Goal: Information Seeking & Learning: Learn about a topic

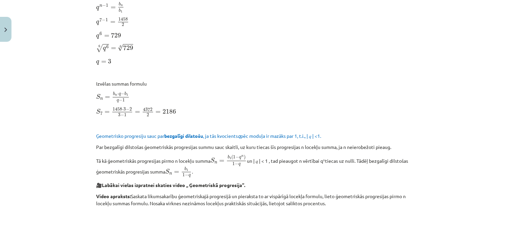
scroll to position [409, 0]
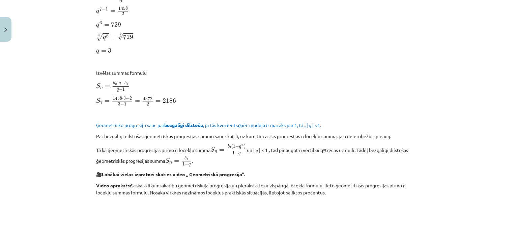
click at [274, 83] on p "S n = b n ⋅ q − b 1 q − 1 S n = b n ⋅ q − b 1 q − 1" at bounding box center [259, 86] width 326 height 11
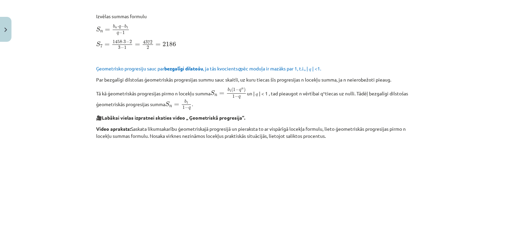
scroll to position [476, 0]
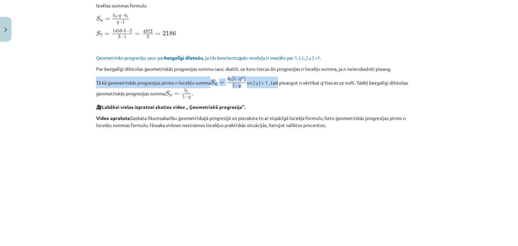
drag, startPoint x: 92, startPoint y: 84, endPoint x: 277, endPoint y: 84, distance: 185.6
click at [277, 84] on div "12 XP Saņemsi Sarežģīts 550 pilda Apraksts Uzdevums Palīdzība Ģeometriskā progr…" at bounding box center [259, 80] width 334 height 1023
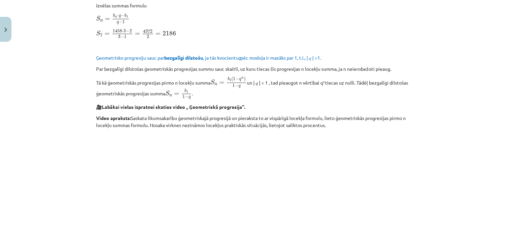
click at [282, 89] on p "Tā kā ģeometriskās progresijas pirmo n locekļu summa S n = b 1 ( 1 − q n ) 1 − …" at bounding box center [259, 88] width 326 height 23
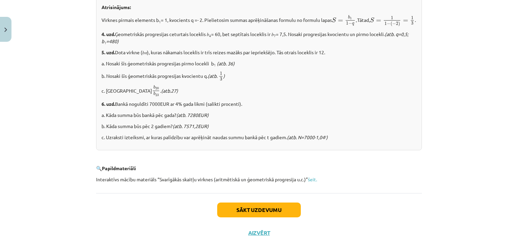
scroll to position [712, 0]
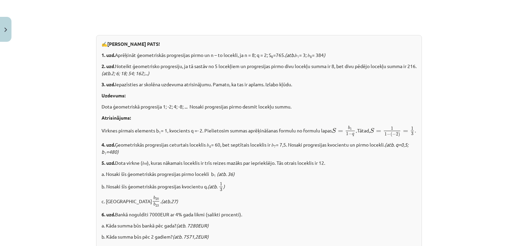
click at [326, 97] on p "Uzdevums:" at bounding box center [259, 95] width 315 height 7
click at [338, 101] on div "✍️ [PERSON_NAME] PATS! 1. uzd. Aprēķināt ģeometriskās progresijas pirmo un n – …" at bounding box center [259, 148] width 326 height 226
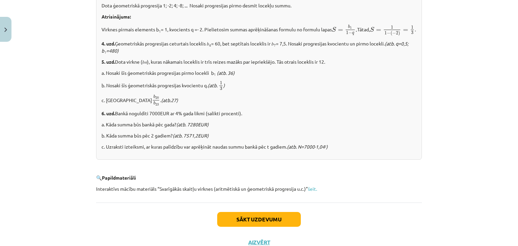
scroll to position [847, 0]
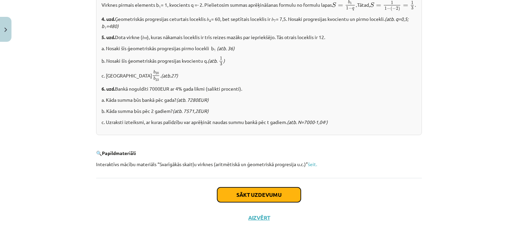
click at [256, 193] on button "Sākt uzdevumu" at bounding box center [259, 195] width 84 height 15
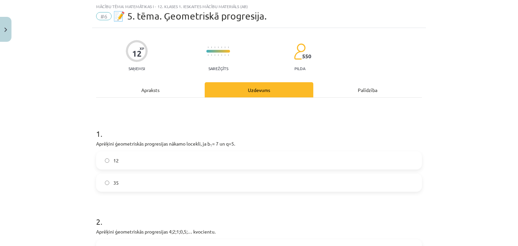
scroll to position [51, 0]
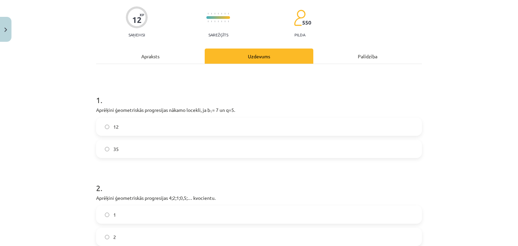
click at [170, 145] on label "35" at bounding box center [259, 149] width 325 height 17
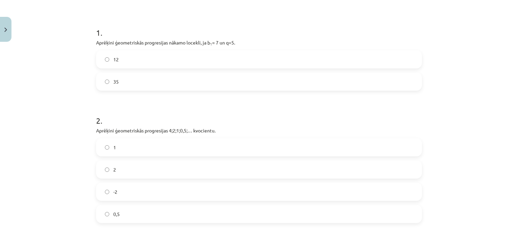
scroll to position [152, 0]
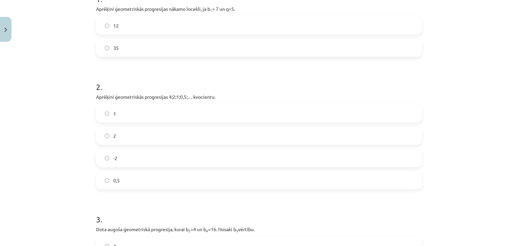
click at [290, 75] on h1 "2 ." at bounding box center [259, 81] width 326 height 21
click at [124, 177] on label "0,5" at bounding box center [259, 180] width 325 height 17
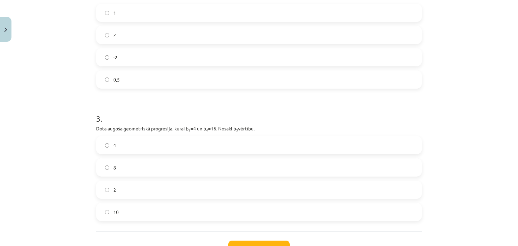
scroll to position [253, 0]
click at [126, 169] on label "8" at bounding box center [259, 167] width 325 height 17
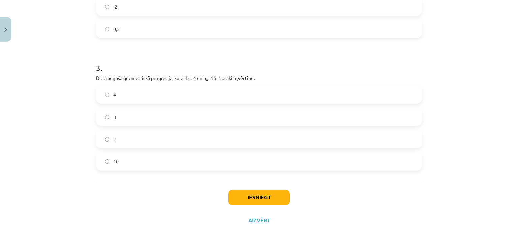
scroll to position [306, 0]
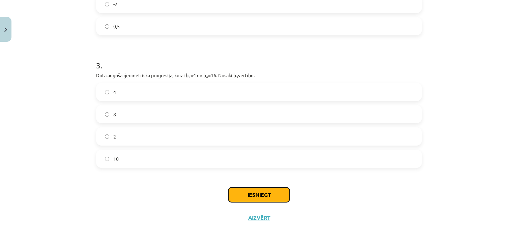
click at [243, 193] on button "Iesniegt" at bounding box center [258, 195] width 61 height 15
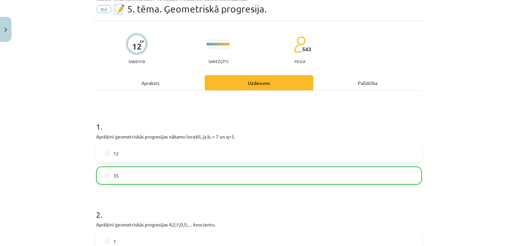
scroll to position [34, 0]
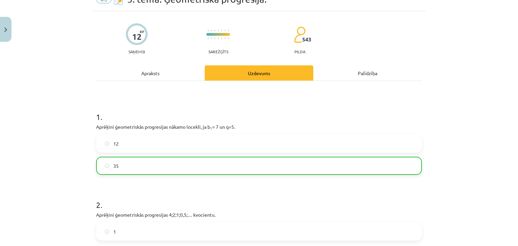
click at [299, 52] on p "pilda" at bounding box center [300, 51] width 11 height 5
click at [140, 72] on div "Apraksts" at bounding box center [150, 72] width 109 height 15
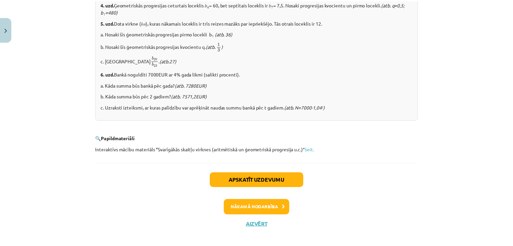
scroll to position [868, 0]
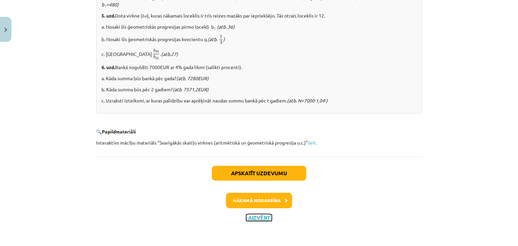
click at [255, 218] on button "Aizvērt" at bounding box center [259, 218] width 26 height 7
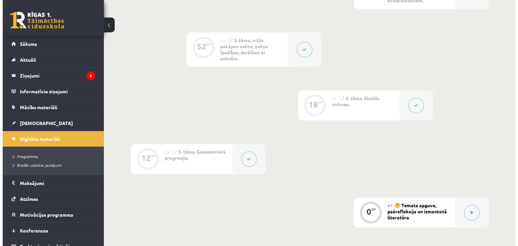
scroll to position [439, 0]
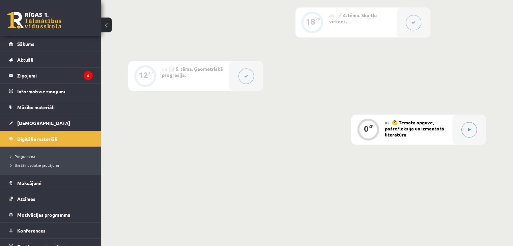
click at [466, 128] on button at bounding box center [470, 130] width 16 height 16
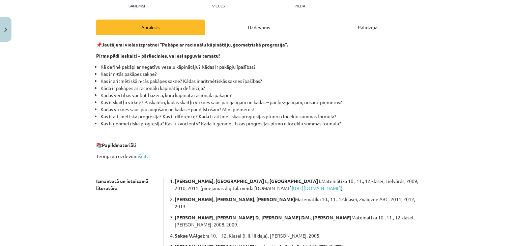
scroll to position [169, 0]
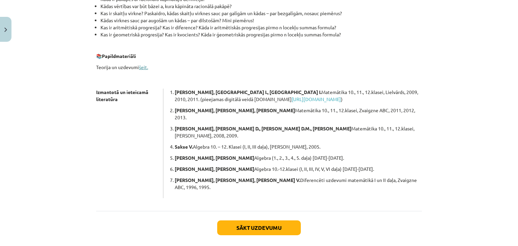
click at [140, 69] on link "šeit." at bounding box center [143, 67] width 9 height 6
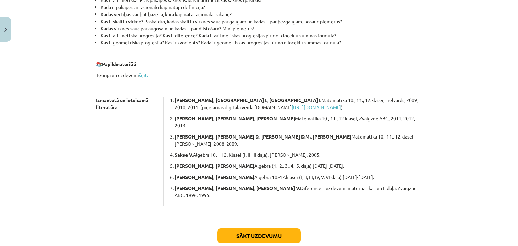
scroll to position [181, 0]
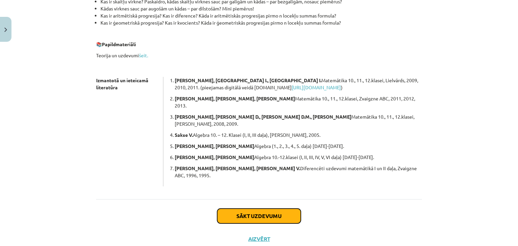
click at [293, 209] on button "Sākt uzdevumu" at bounding box center [259, 216] width 84 height 15
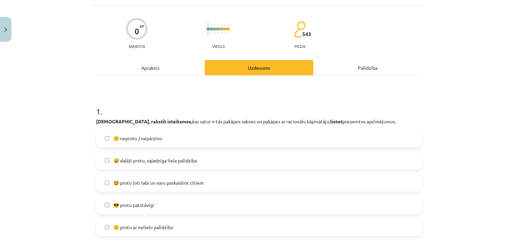
scroll to position [51, 0]
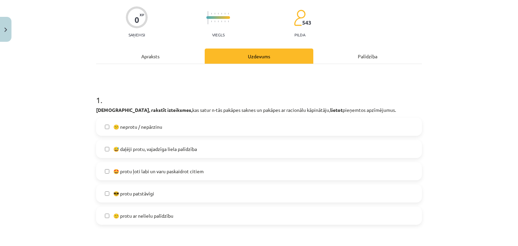
click at [125, 217] on span "🙂 protu ar nelielu palīdzību" at bounding box center [143, 216] width 60 height 7
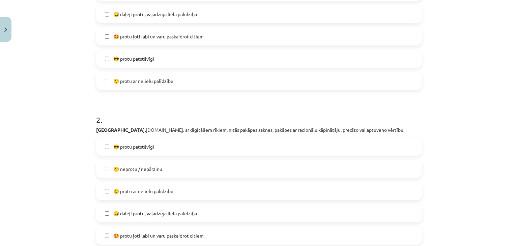
scroll to position [219, 0]
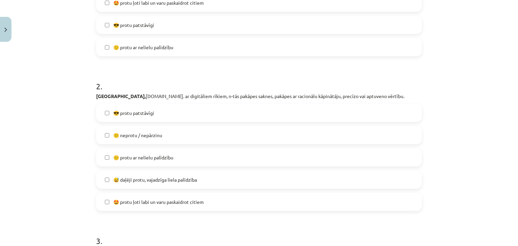
click at [109, 114] on label "😎 protu patstāvīgi" at bounding box center [259, 113] width 325 height 17
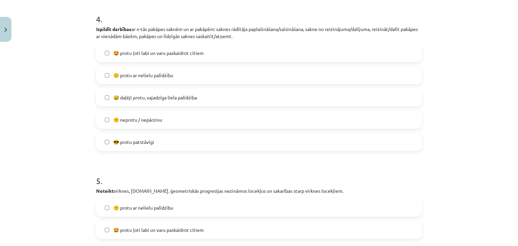
scroll to position [557, 0]
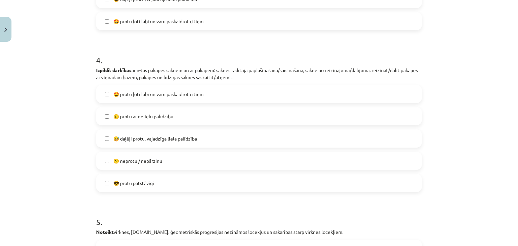
click at [109, 120] on label "🙂 protu ar nelielu palīdzību" at bounding box center [259, 116] width 325 height 17
click at [102, 95] on label "🤩 protu ļoti labi un varu paskaidrot citiem" at bounding box center [259, 94] width 325 height 17
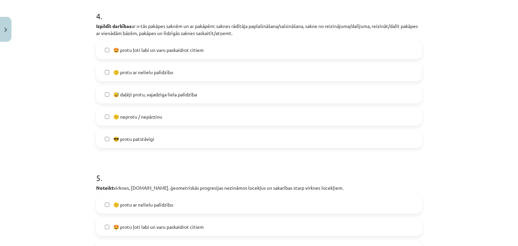
scroll to position [594, 0]
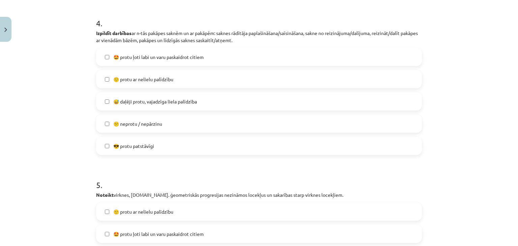
click at [105, 142] on label "😎 protu patstāvīgi" at bounding box center [259, 146] width 325 height 17
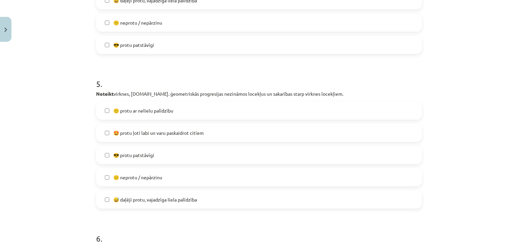
scroll to position [729, 0]
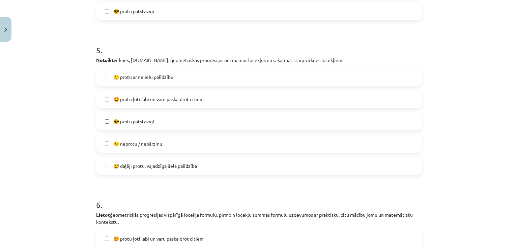
click at [107, 121] on label "😎 protu patstāvīgi" at bounding box center [259, 121] width 325 height 17
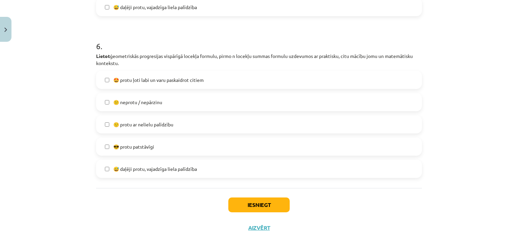
scroll to position [898, 0]
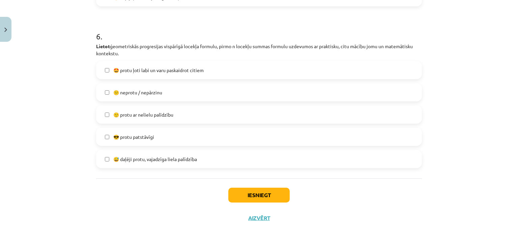
click at [110, 158] on label "😅 daļēji protu, vajadzīga liela palīdzība" at bounding box center [259, 159] width 325 height 17
click at [246, 196] on button "Iesniegt" at bounding box center [258, 195] width 61 height 15
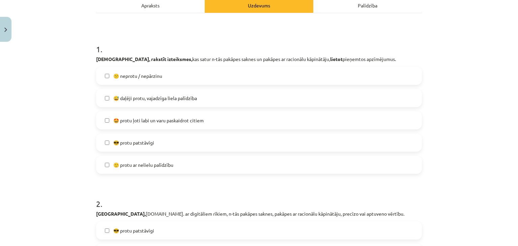
scroll to position [438, 0]
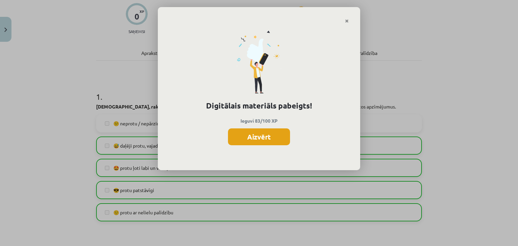
click at [266, 141] on button "Aizvērt" at bounding box center [259, 137] width 62 height 17
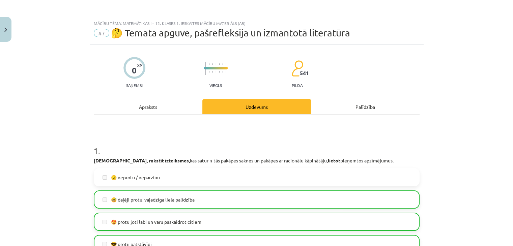
scroll to position [269, 0]
click at [0, 32] on button "Close" at bounding box center [5, 29] width 11 height 25
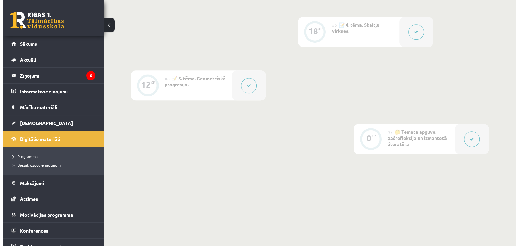
scroll to position [455, 0]
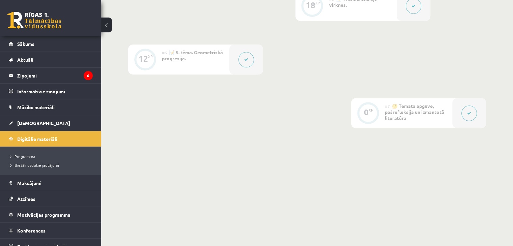
click at [247, 63] on button at bounding box center [247, 60] width 16 height 16
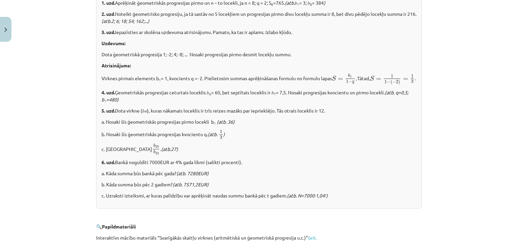
scroll to position [776, 0]
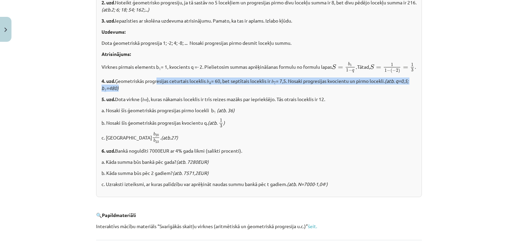
drag, startPoint x: 160, startPoint y: 92, endPoint x: 250, endPoint y: 96, distance: 89.8
click at [248, 92] on p "4. uzd. Ģeometriskās progresijas ceturtais loceklis 𝑏 4 = 60, bet septītais loc…" at bounding box center [259, 85] width 315 height 14
click at [254, 92] on p "4. uzd. Ģeometriskās progresijas ceturtais loceklis 𝑏 4 = 60, bet septītais loc…" at bounding box center [259, 85] width 315 height 14
click at [254, 90] on p "4. uzd. Ģeometriskās progresijas ceturtais loceklis 𝑏 4 = 60, bet septītais loc…" at bounding box center [259, 85] width 315 height 14
click at [293, 103] on p "5. uzd. Dota virkne (𝑏 𝑛 ), kuras nākamais loceklis ir trīs reizes mazāks par i…" at bounding box center [259, 99] width 315 height 7
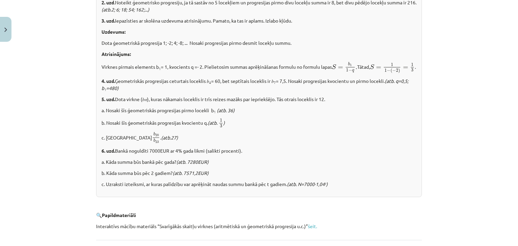
click at [302, 143] on p "c. Aprēķini b 20 b 23 b 20 b 23 . (atb.27)" at bounding box center [259, 137] width 315 height 11
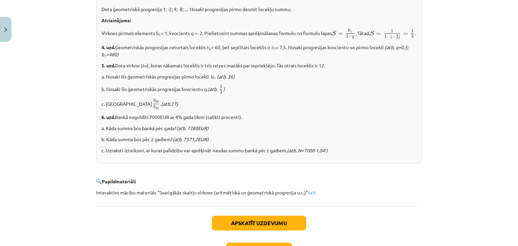
click at [265, 104] on div "✍️ [PERSON_NAME] PATS! 1. uzd. Aprēķināt ģeometriskās progresijas pirmo un n – …" at bounding box center [259, 51] width 326 height 226
click at [346, 121] on p "6. uzd. Bankā noguldīti 7000EUR ar 4% gada likmi (salikti procenti)." at bounding box center [259, 117] width 315 height 7
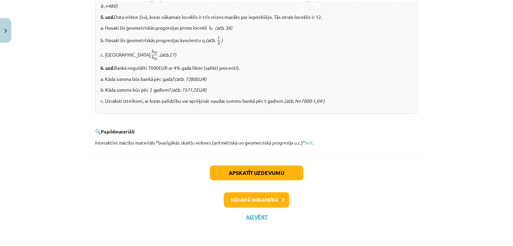
scroll to position [868, 0]
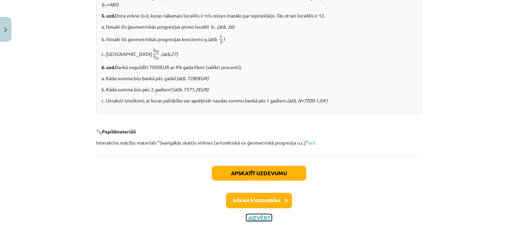
click at [260, 221] on button "Aizvērt" at bounding box center [259, 218] width 26 height 7
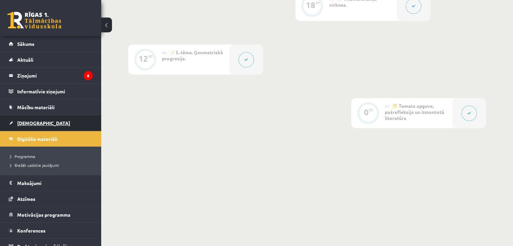
click at [32, 129] on link "[DEMOGRAPHIC_DATA]" at bounding box center [51, 123] width 84 height 16
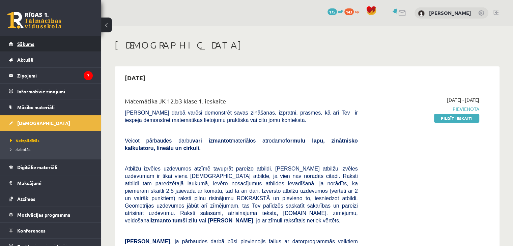
click at [59, 45] on link "Sākums" at bounding box center [51, 44] width 84 height 16
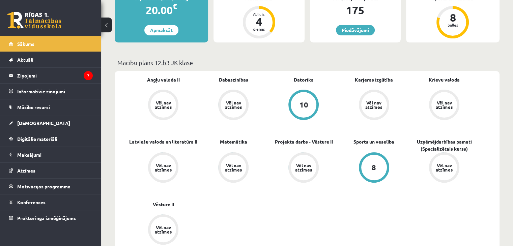
scroll to position [67, 0]
